Goal: Information Seeking & Learning: Find specific fact

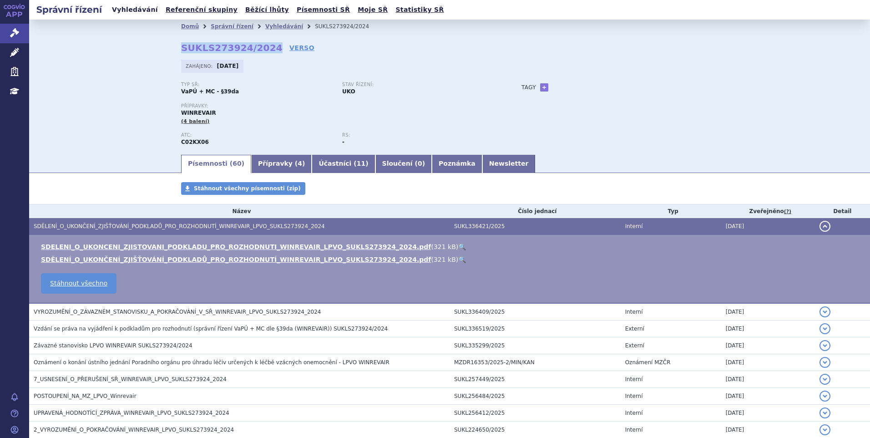
click at [138, 9] on link "Vyhledávání" at bounding box center [134, 10] width 51 height 12
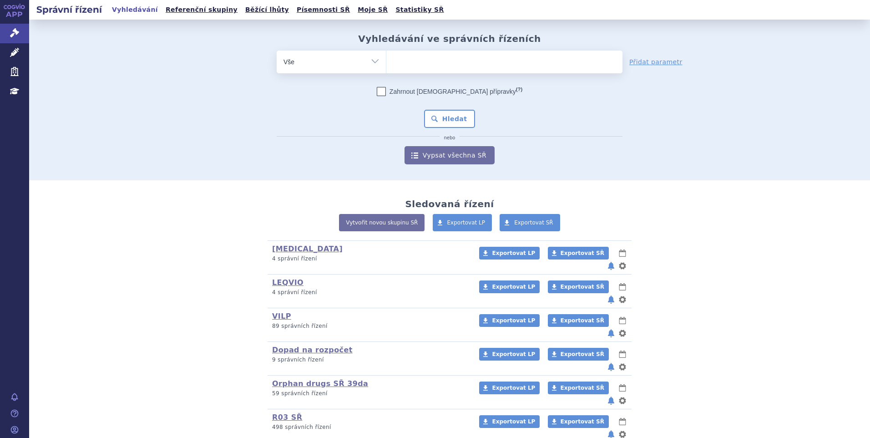
click at [447, 59] on ul at bounding box center [505, 60] width 236 height 19
click at [387, 59] on select at bounding box center [386, 61] width 0 height 23
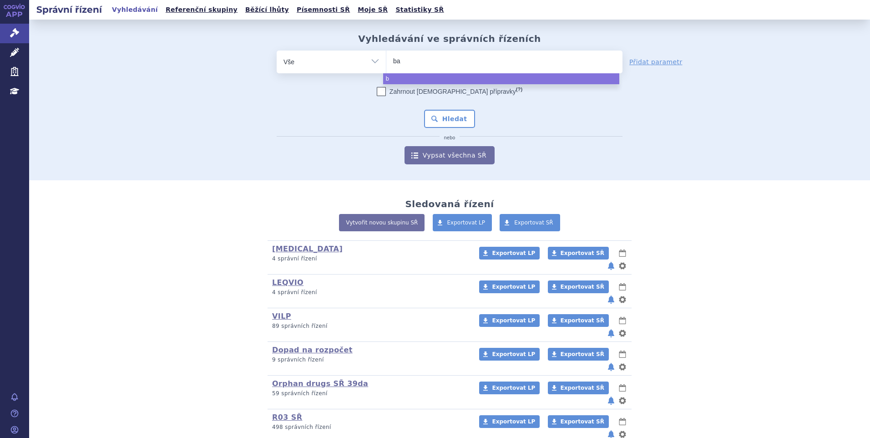
type input "bav"
type input "bavenc"
type input "bavenci"
type input "bavencio"
select select "bavencio"
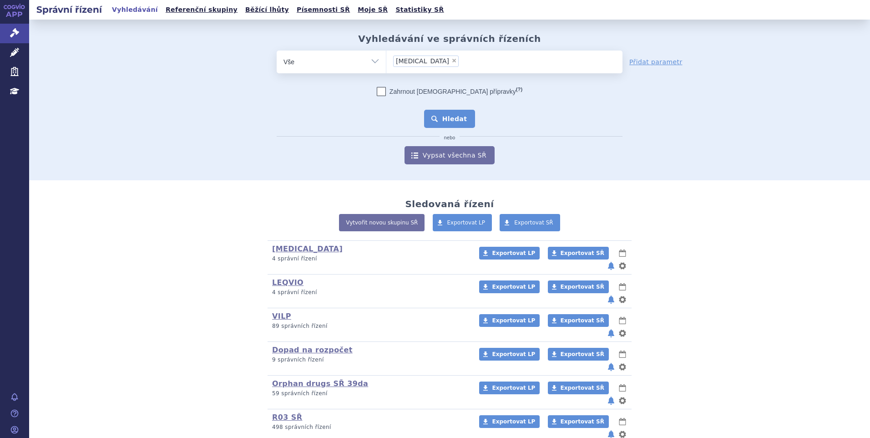
click at [457, 121] on button "Hledat" at bounding box center [449, 119] width 51 height 18
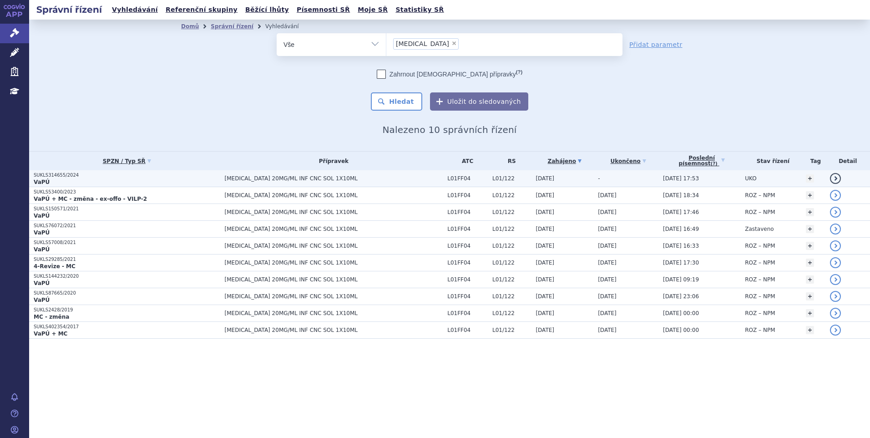
click at [103, 178] on p "SUKLS314655/2024" at bounding box center [127, 175] width 187 height 6
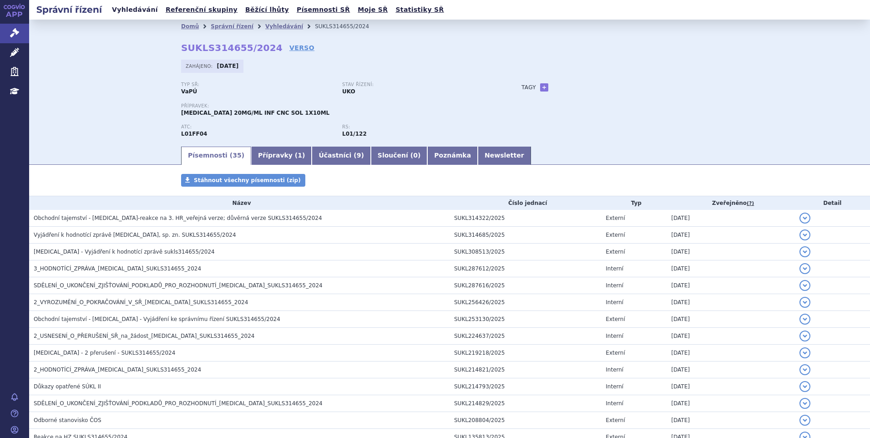
click at [122, 6] on link "Vyhledávání" at bounding box center [134, 10] width 51 height 12
click at [139, 14] on link "Vyhledávání" at bounding box center [134, 10] width 51 height 12
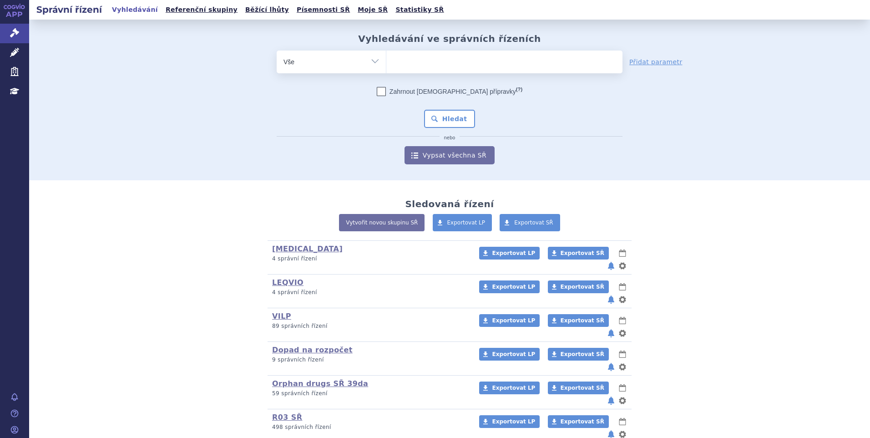
drag, startPoint x: 0, startPoint y: 0, endPoint x: 410, endPoint y: 63, distance: 414.5
click at [408, 62] on ul at bounding box center [505, 60] width 236 height 19
click at [387, 62] on select at bounding box center [386, 61] width 0 height 23
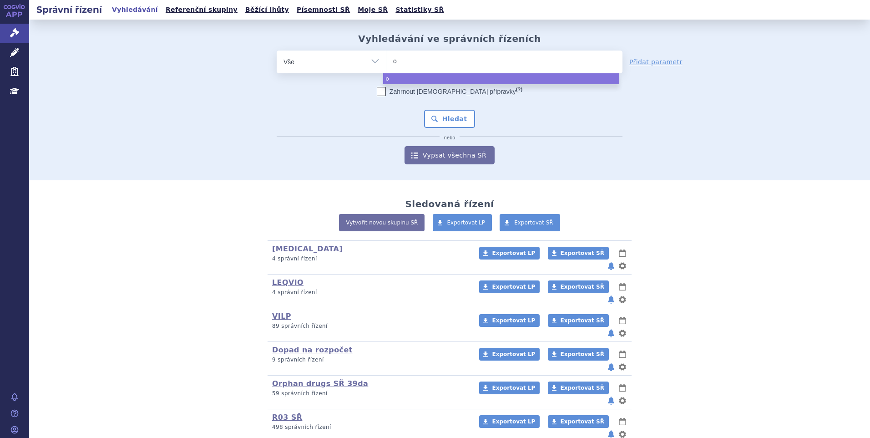
type input "op"
type input "opdi"
type input "opdivo"
select select "opdivo"
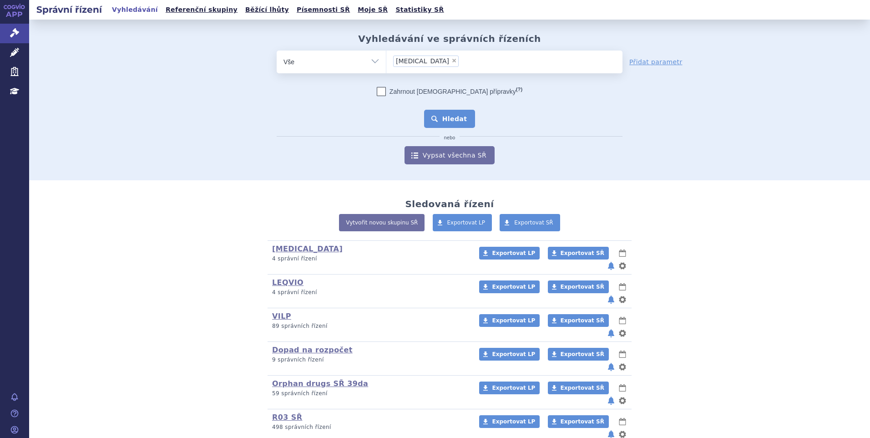
click at [440, 117] on button "Hledat" at bounding box center [449, 119] width 51 height 18
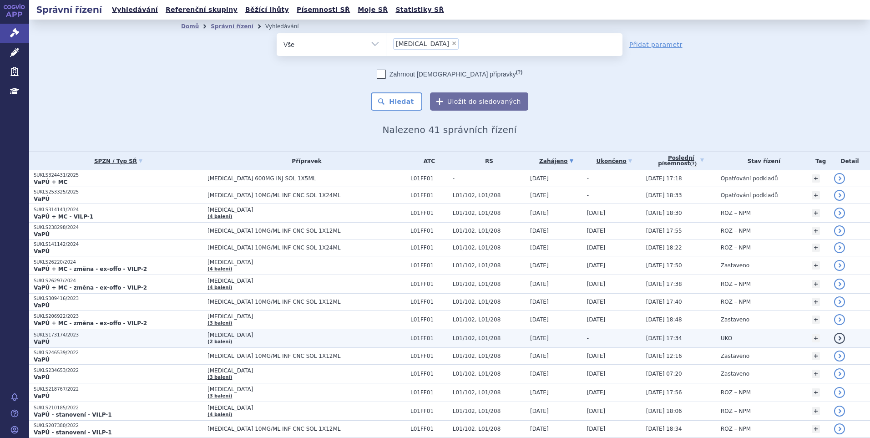
click at [172, 340] on p "VaPÚ" at bounding box center [118, 341] width 169 height 7
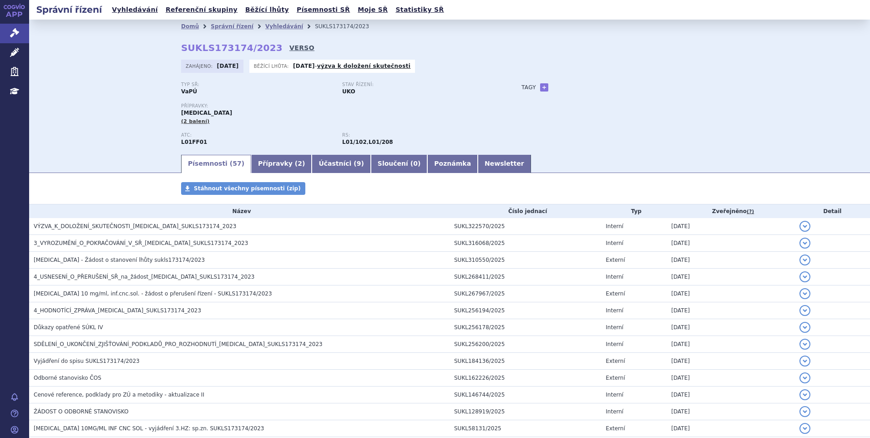
click at [290, 48] on link "VERSO" at bounding box center [302, 47] width 25 height 9
drag, startPoint x: 177, startPoint y: 48, endPoint x: 261, endPoint y: 45, distance: 84.3
click at [261, 45] on div "Domů Správní řízení Vyhledávání SUKLS173174/2023 SUKLS173174/2023 VERSO [GEOGRA…" at bounding box center [450, 93] width 574 height 120
copy strong "SUKLS173174/2023"
click at [478, 164] on link "Newsletter" at bounding box center [504, 164] width 53 height 18
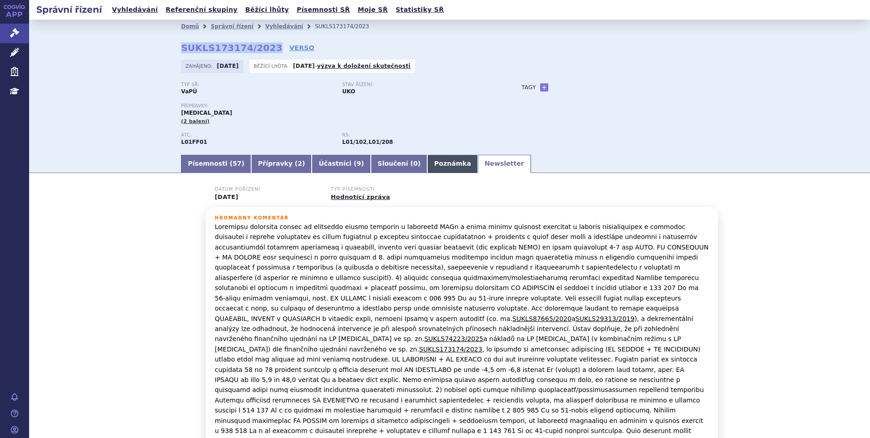
click at [427, 161] on link "Poznámka" at bounding box center [452, 164] width 51 height 18
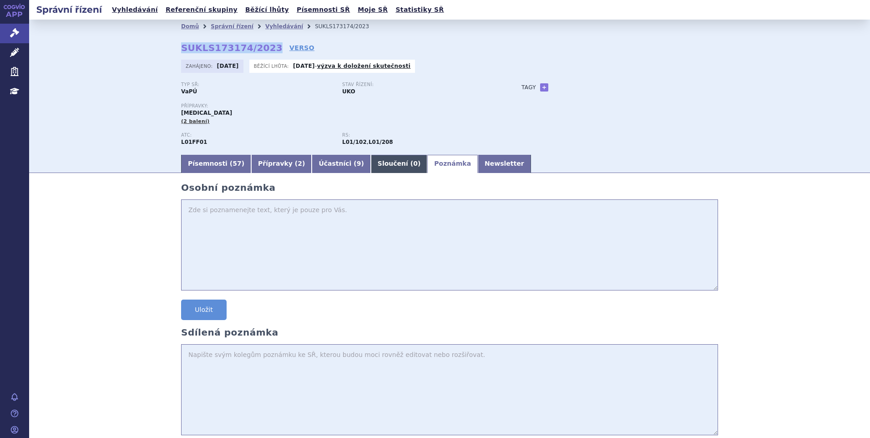
click at [371, 160] on link "Sloučení ( 0 )" at bounding box center [399, 164] width 56 height 18
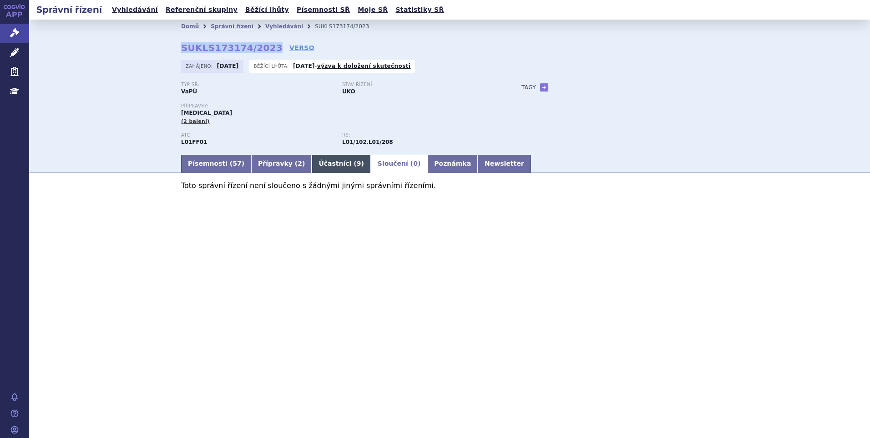
click at [330, 159] on link "Účastníci ( 9 )" at bounding box center [341, 164] width 59 height 18
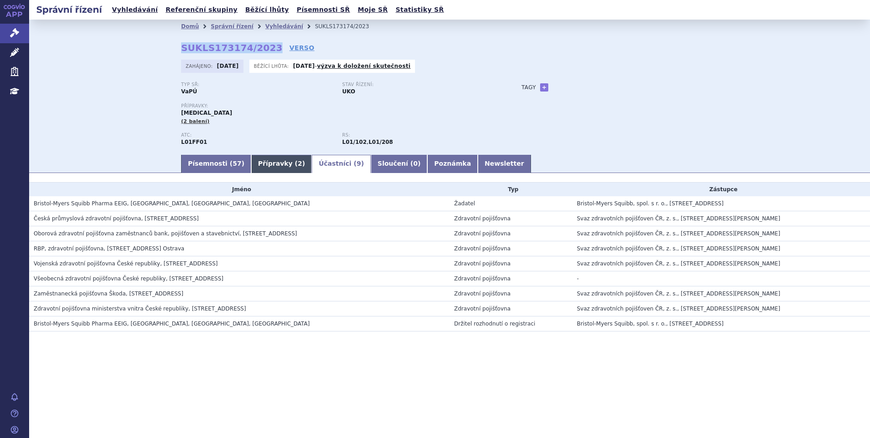
click at [268, 157] on link "Přípravky ( 2 )" at bounding box center [281, 164] width 61 height 18
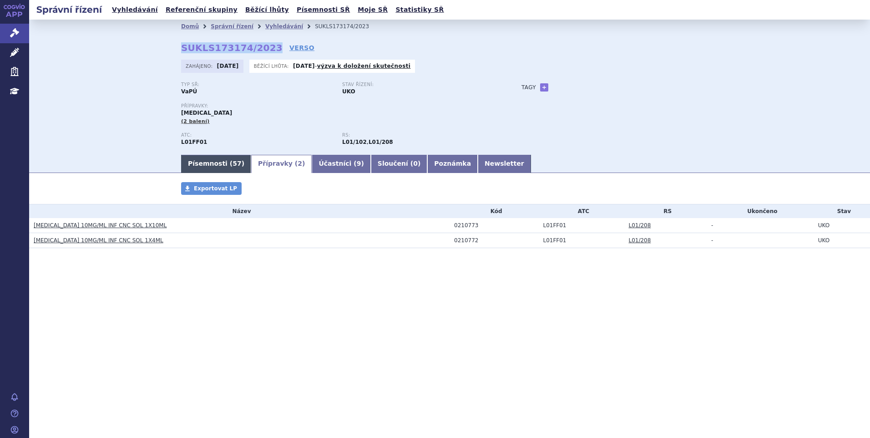
click at [223, 160] on link "Písemnosti ( 57 )" at bounding box center [216, 164] width 70 height 18
